Goal: Task Accomplishment & Management: Manage account settings

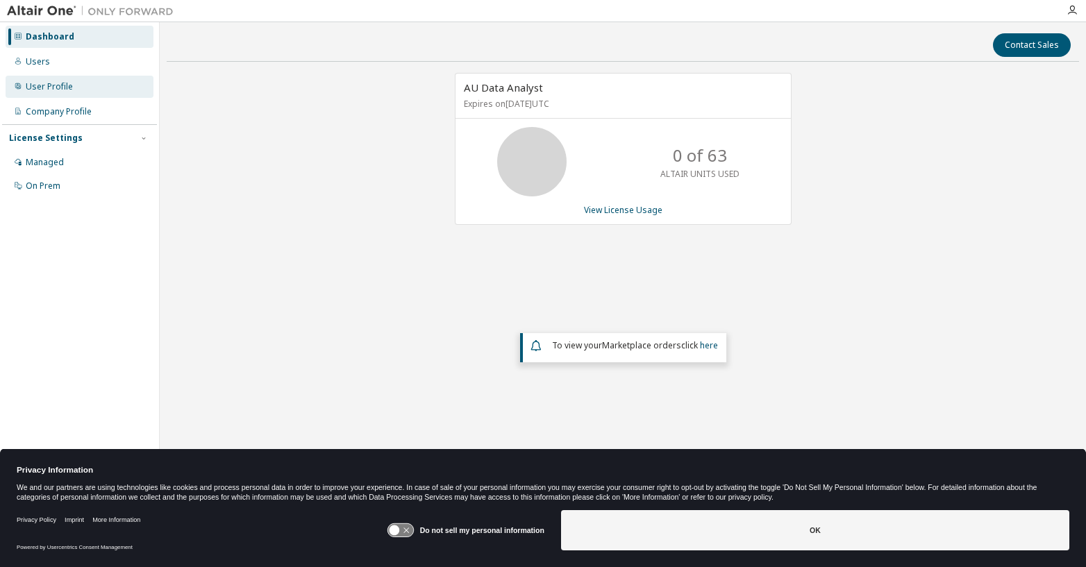
click at [56, 85] on div "User Profile" at bounding box center [49, 86] width 47 height 11
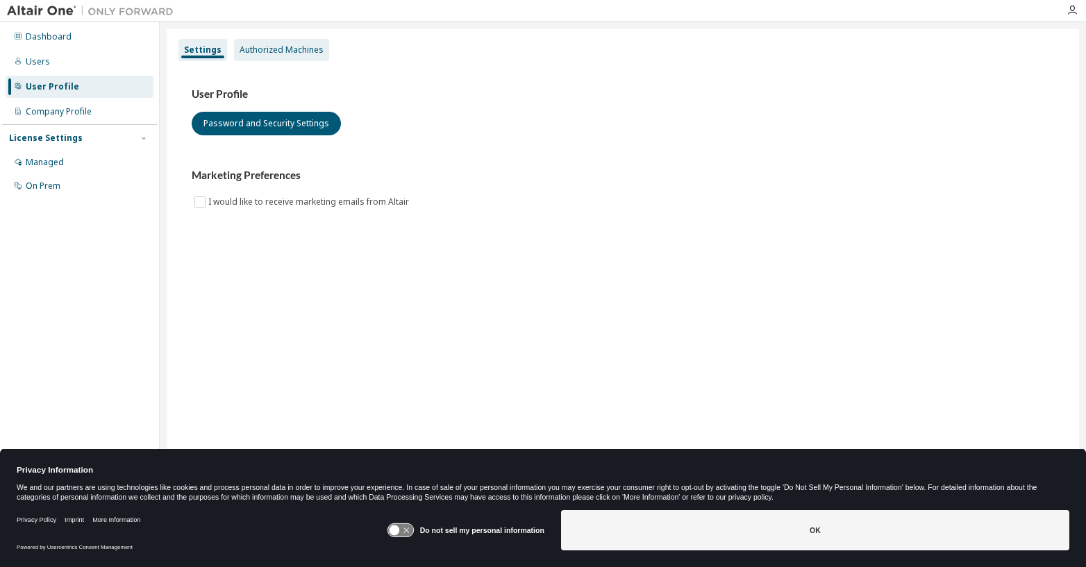
click at [287, 48] on div "Authorized Machines" at bounding box center [282, 49] width 84 height 11
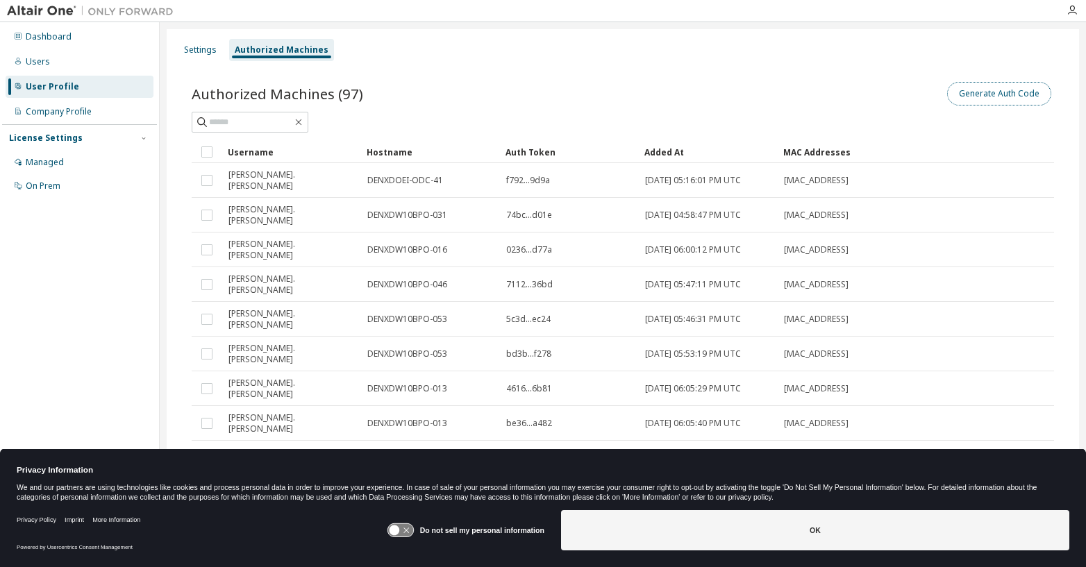
click at [968, 93] on button "Generate Auth Code" at bounding box center [999, 94] width 104 height 24
